Goal: Navigation & Orientation: Find specific page/section

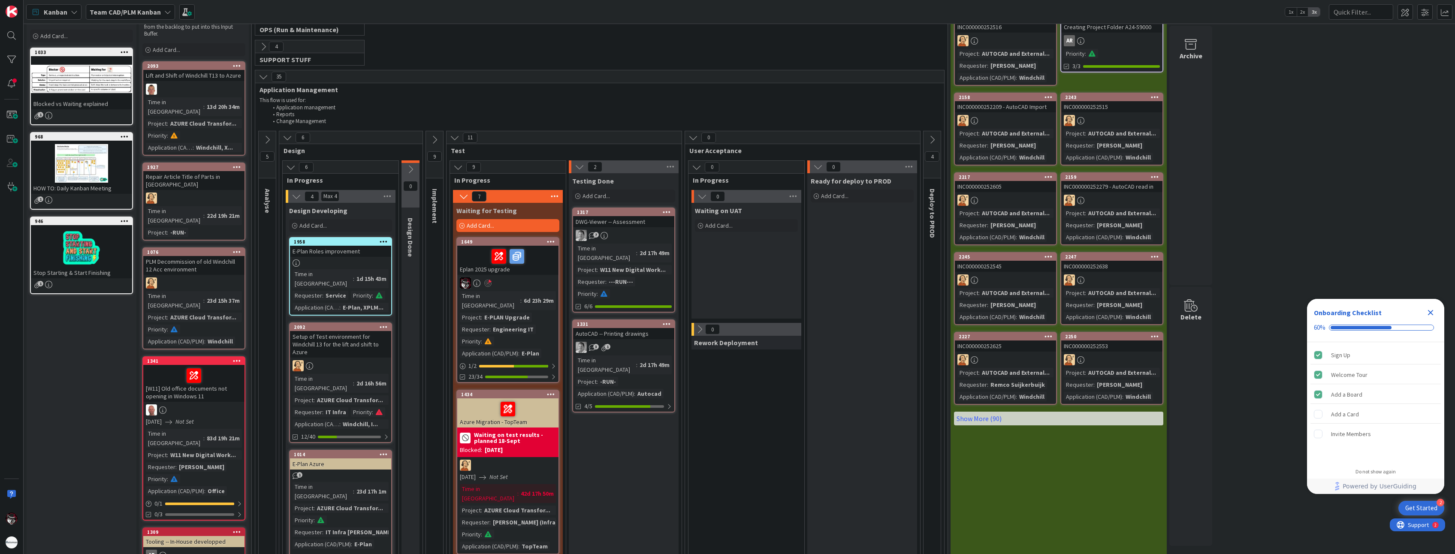
scroll to position [86, 0]
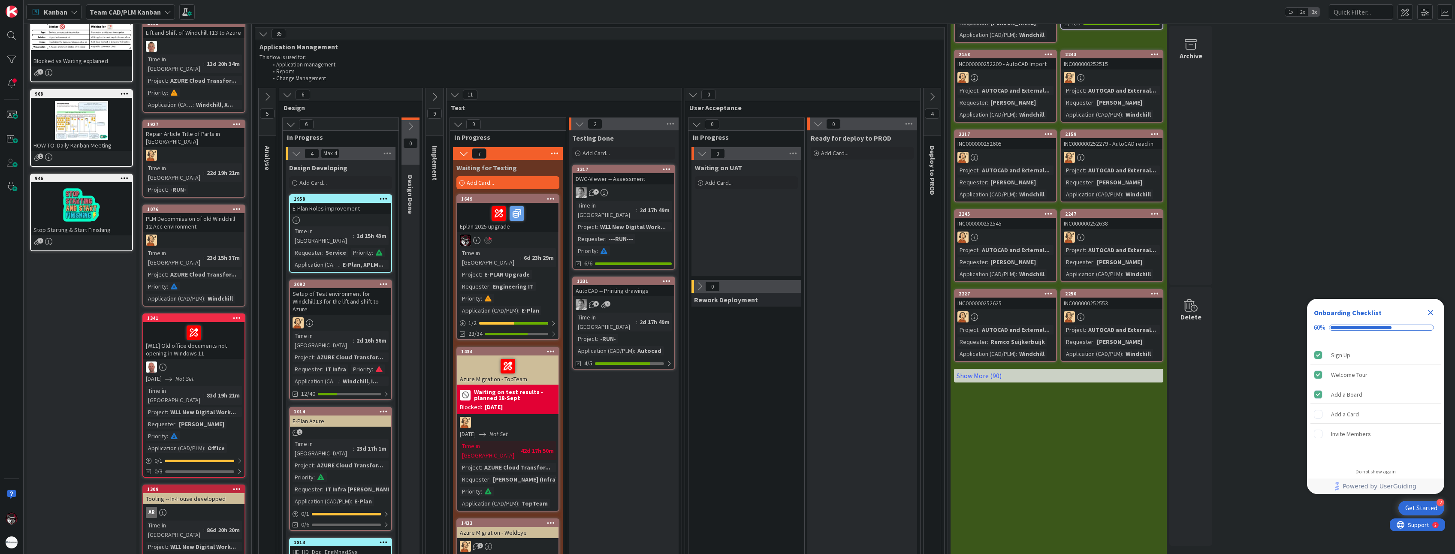
click at [353, 209] on div "E-Plan Roles improvement" at bounding box center [340, 208] width 101 height 11
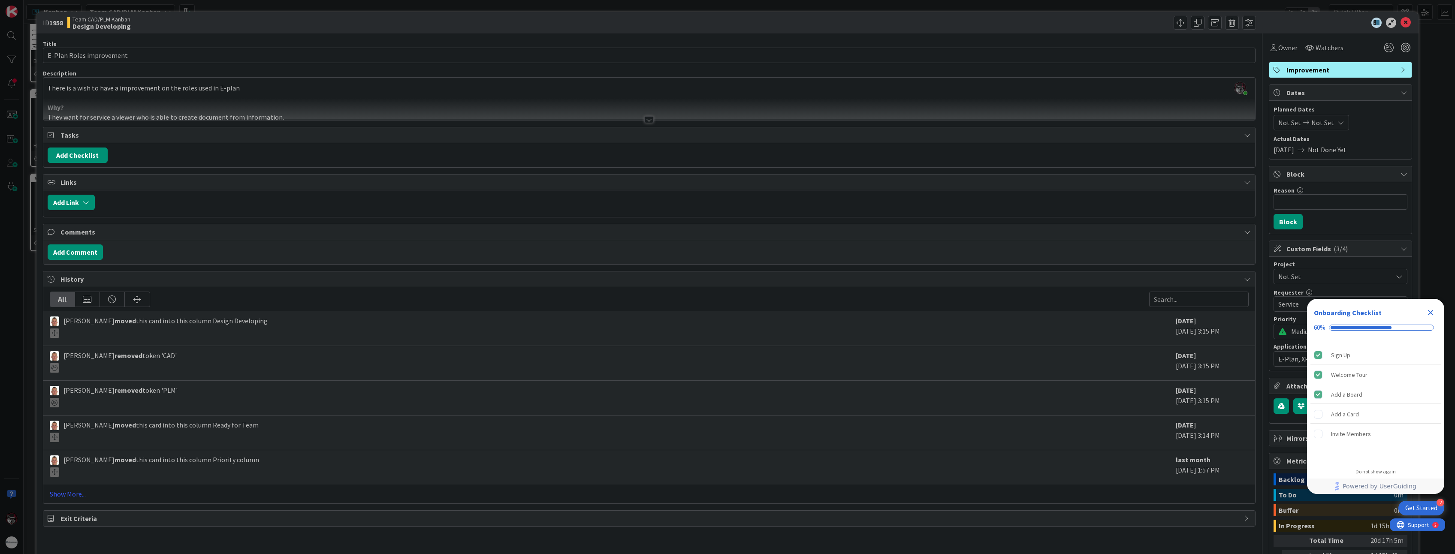
click at [252, 113] on div at bounding box center [649, 109] width 1212 height 22
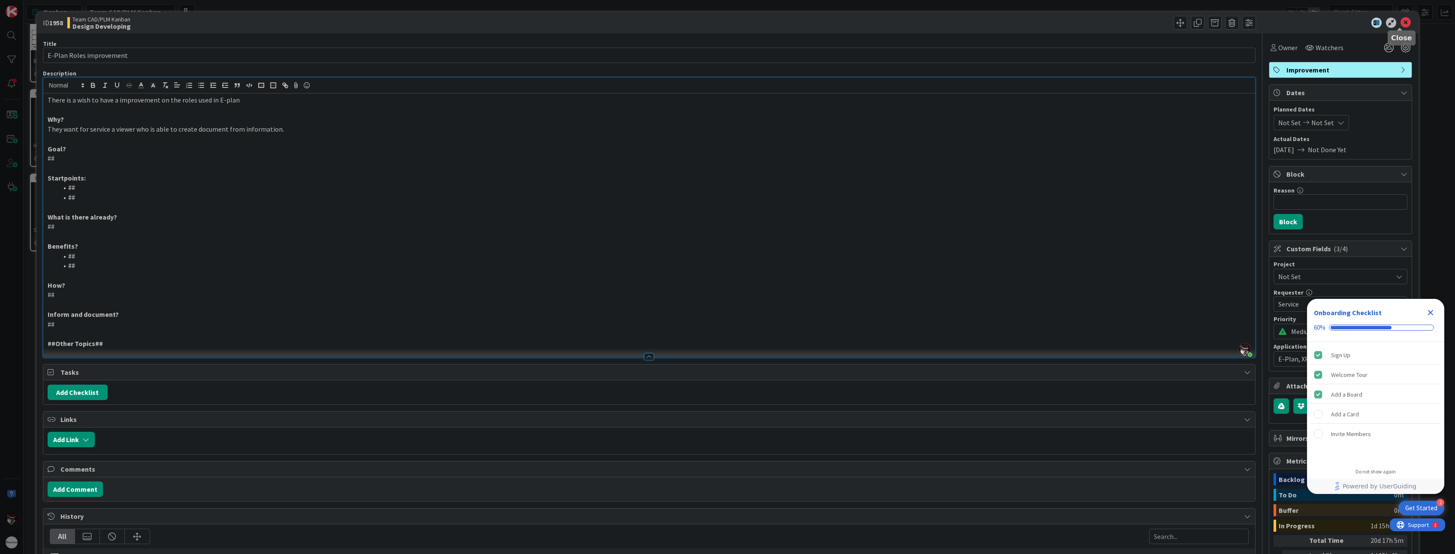
click at [1402, 21] on icon at bounding box center [1405, 23] width 10 height 10
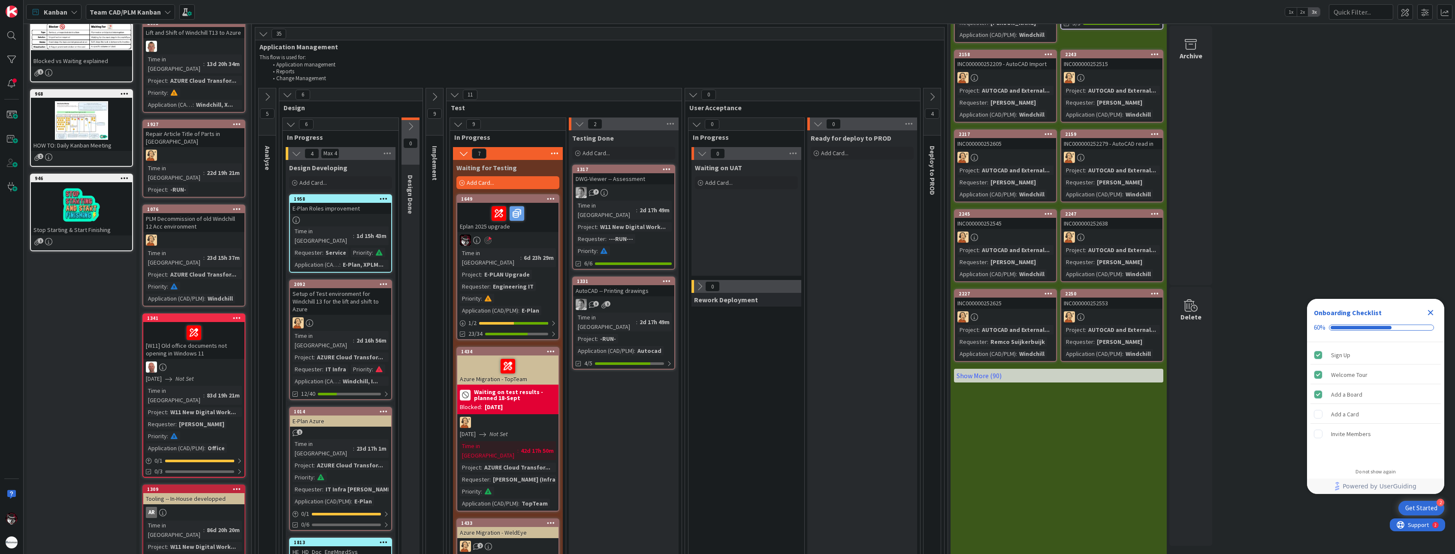
click at [495, 245] on div at bounding box center [507, 240] width 101 height 11
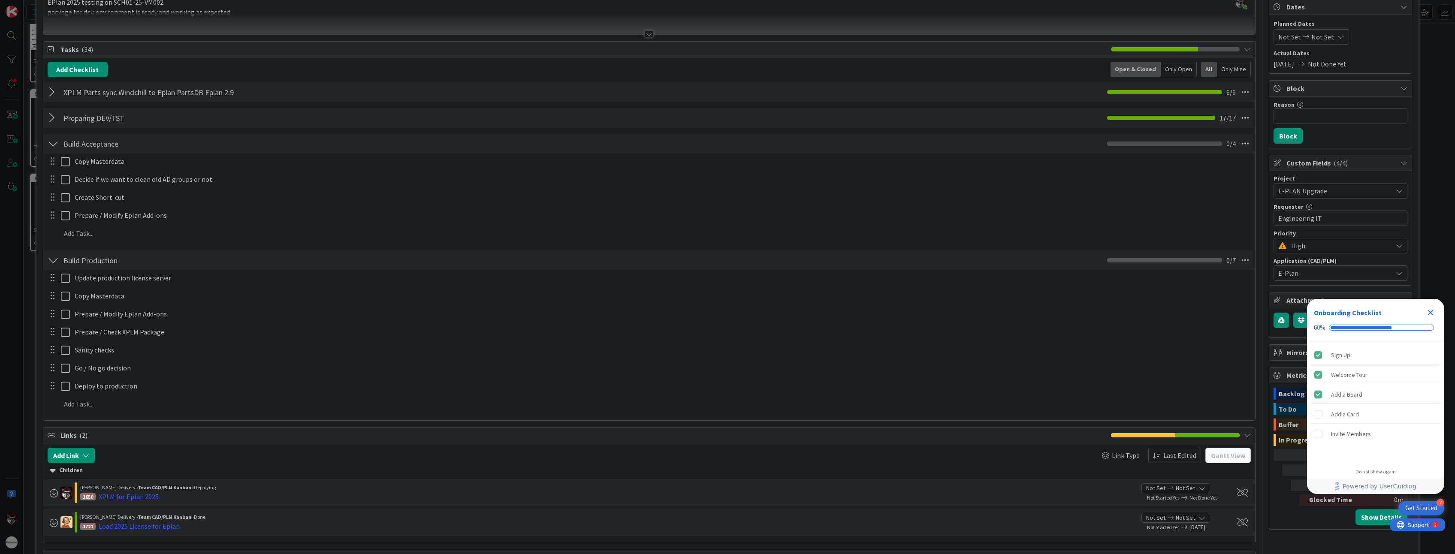
scroll to position [129, 0]
